Goal: Information Seeking & Learning: Learn about a topic

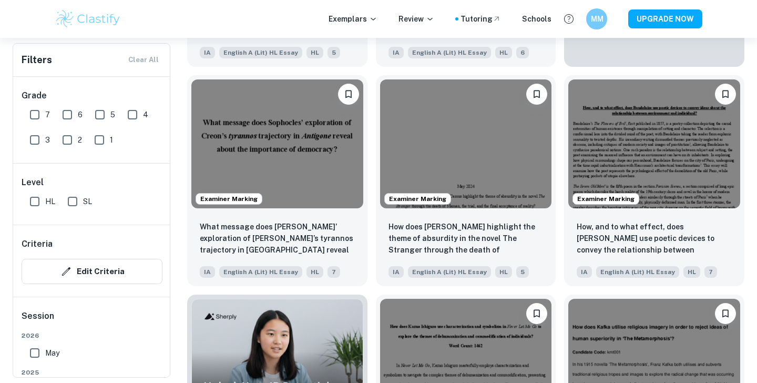
scroll to position [528, 0]
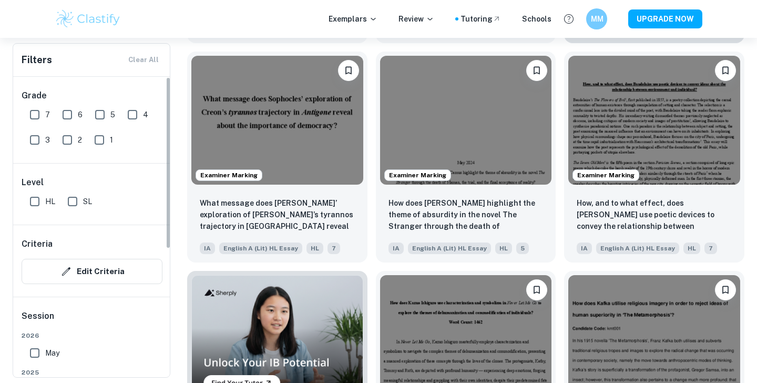
click at [29, 199] on input "HL" at bounding box center [34, 201] width 21 height 21
checkbox input "true"
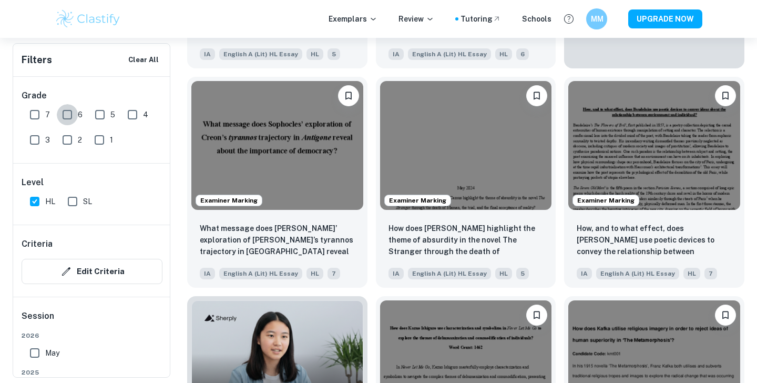
click at [68, 112] on input "6" at bounding box center [67, 114] width 21 height 21
checkbox input "true"
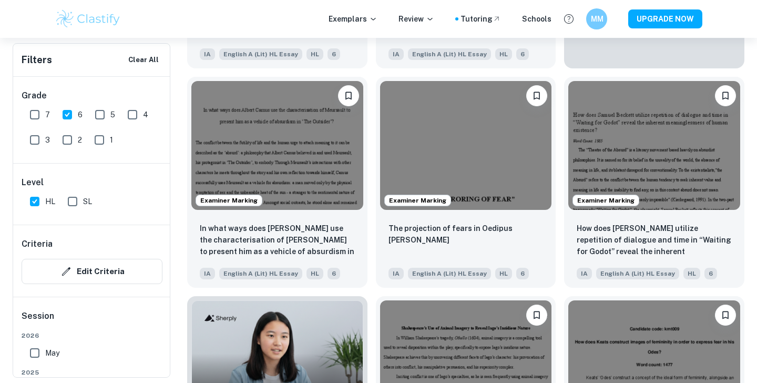
click at [30, 114] on input "7" at bounding box center [34, 114] width 21 height 21
checkbox input "true"
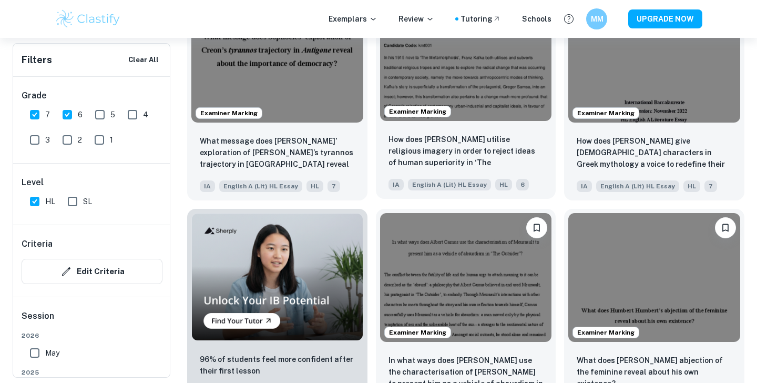
scroll to position [636, 0]
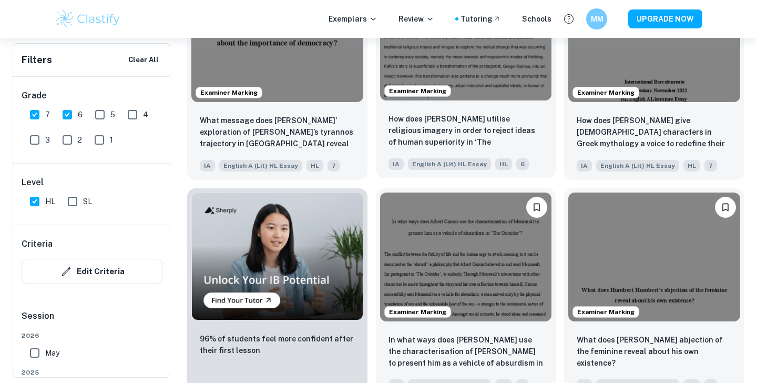
click at [475, 78] on img at bounding box center [466, 36] width 172 height 129
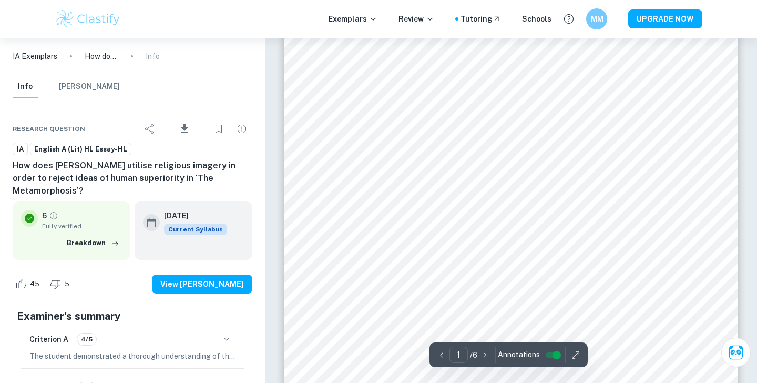
scroll to position [54, 0]
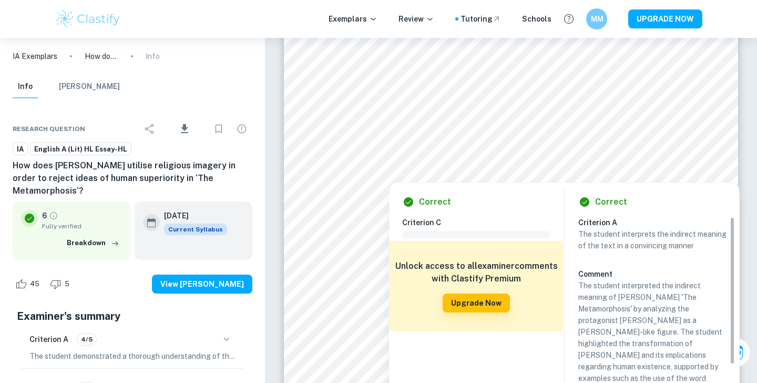
click at [440, 179] on div "Correct Criterion C Comment Unlock access to all examiner comments with Clastif…" at bounding box center [564, 319] width 351 height 285
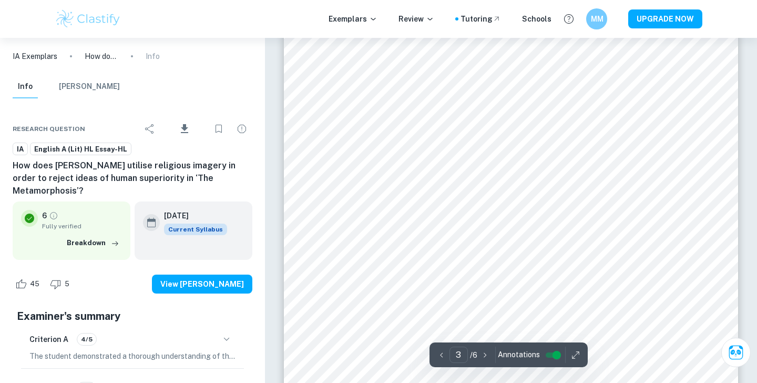
scroll to position [1398, 0]
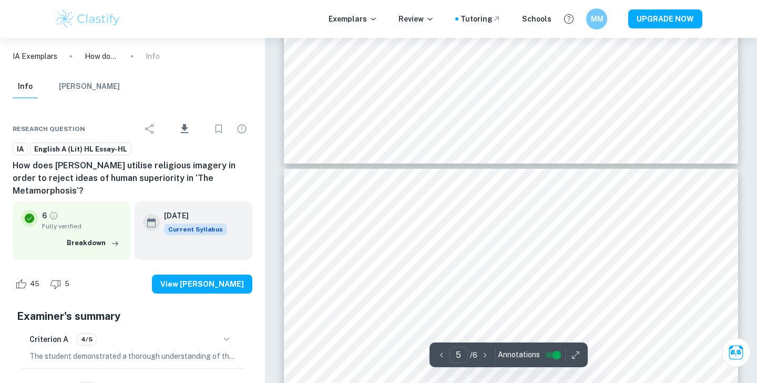
type input "6"
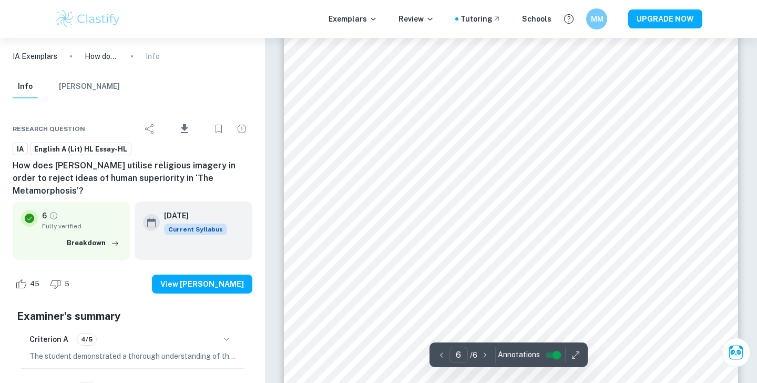
scroll to position [3225, 0]
